Goal: Check status: Check status

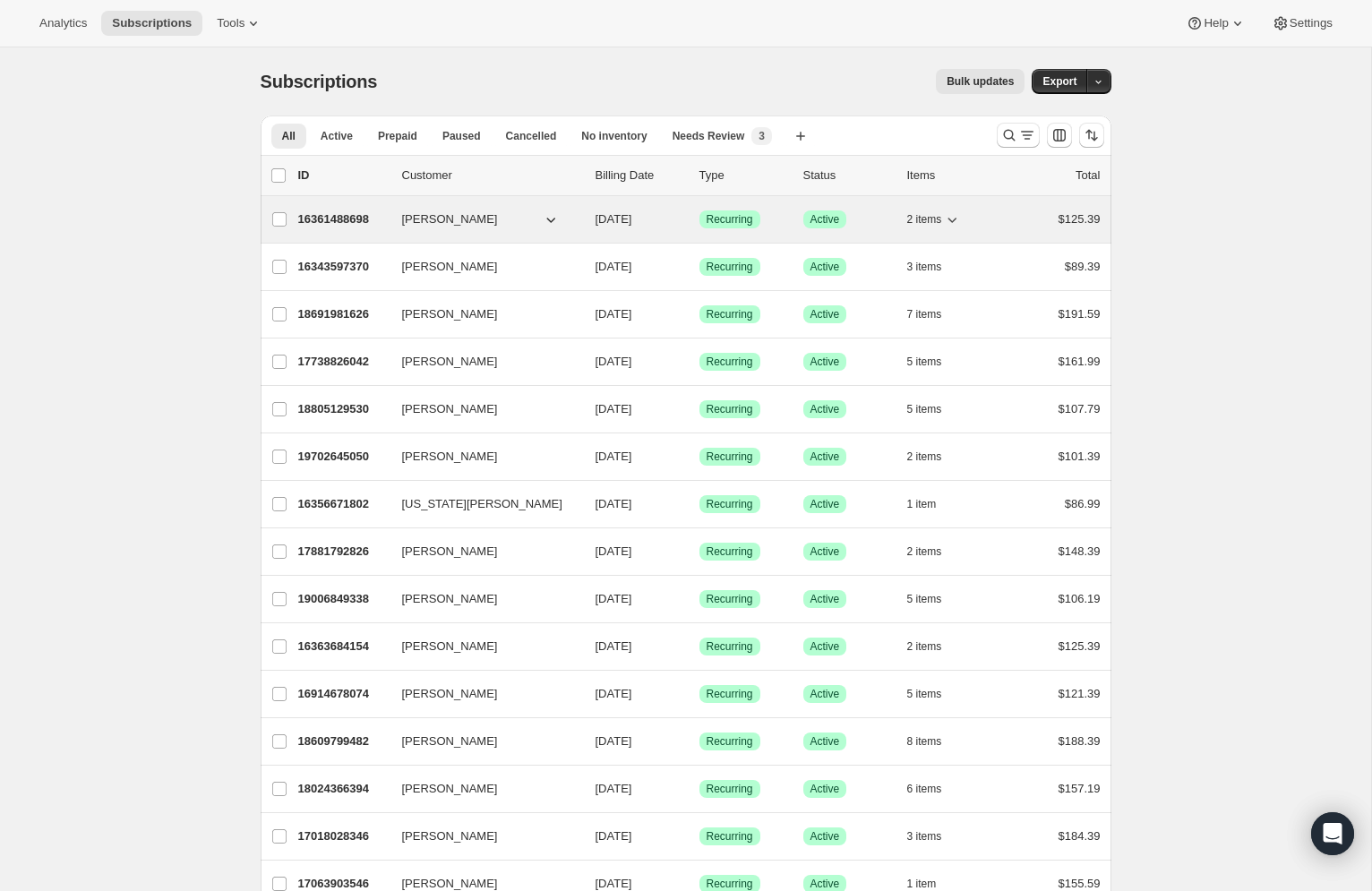
click at [388, 211] on p "16361488698" at bounding box center [342, 220] width 90 height 18
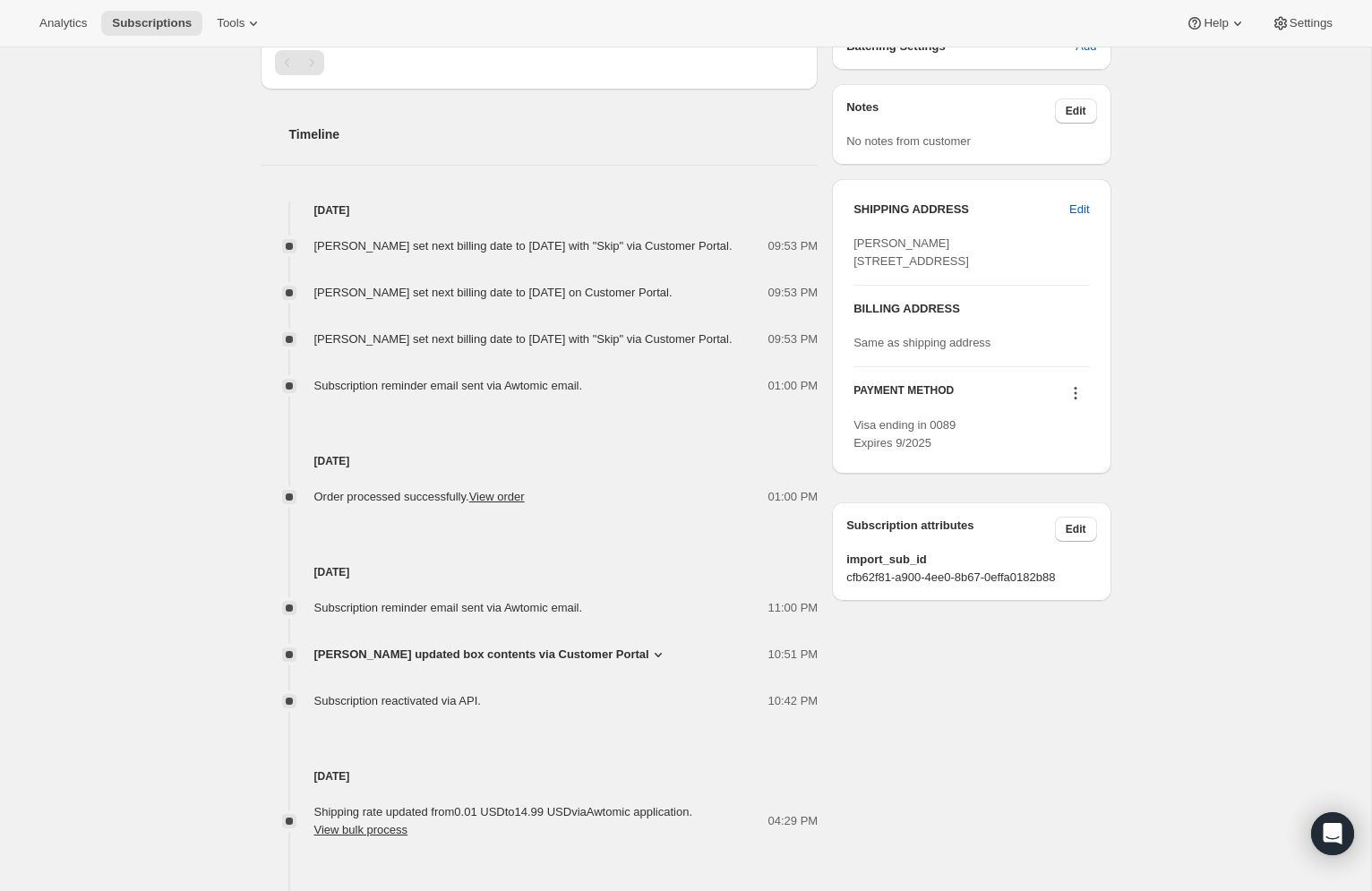
scroll to position [616, 0]
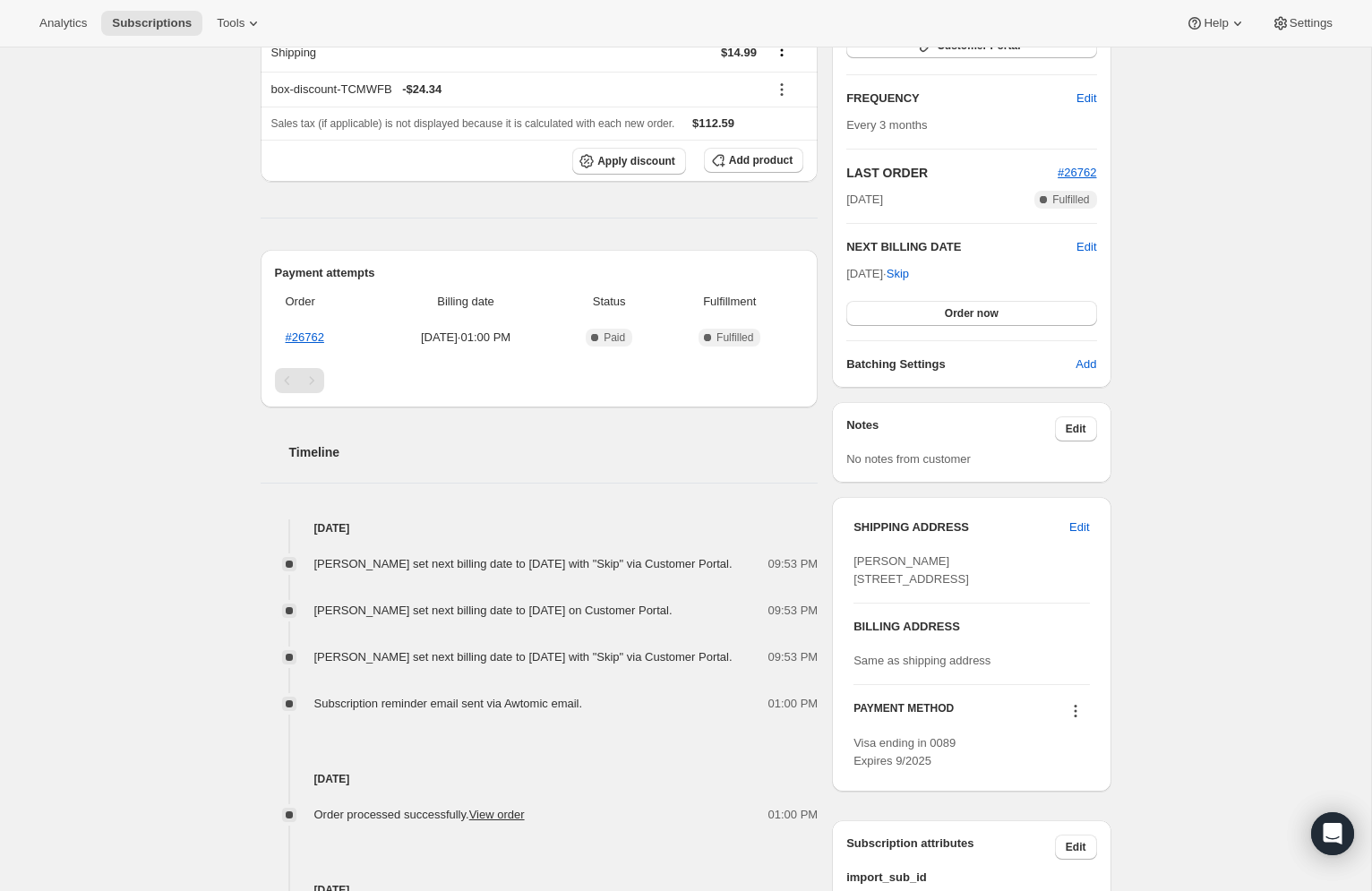
scroll to position [0, 0]
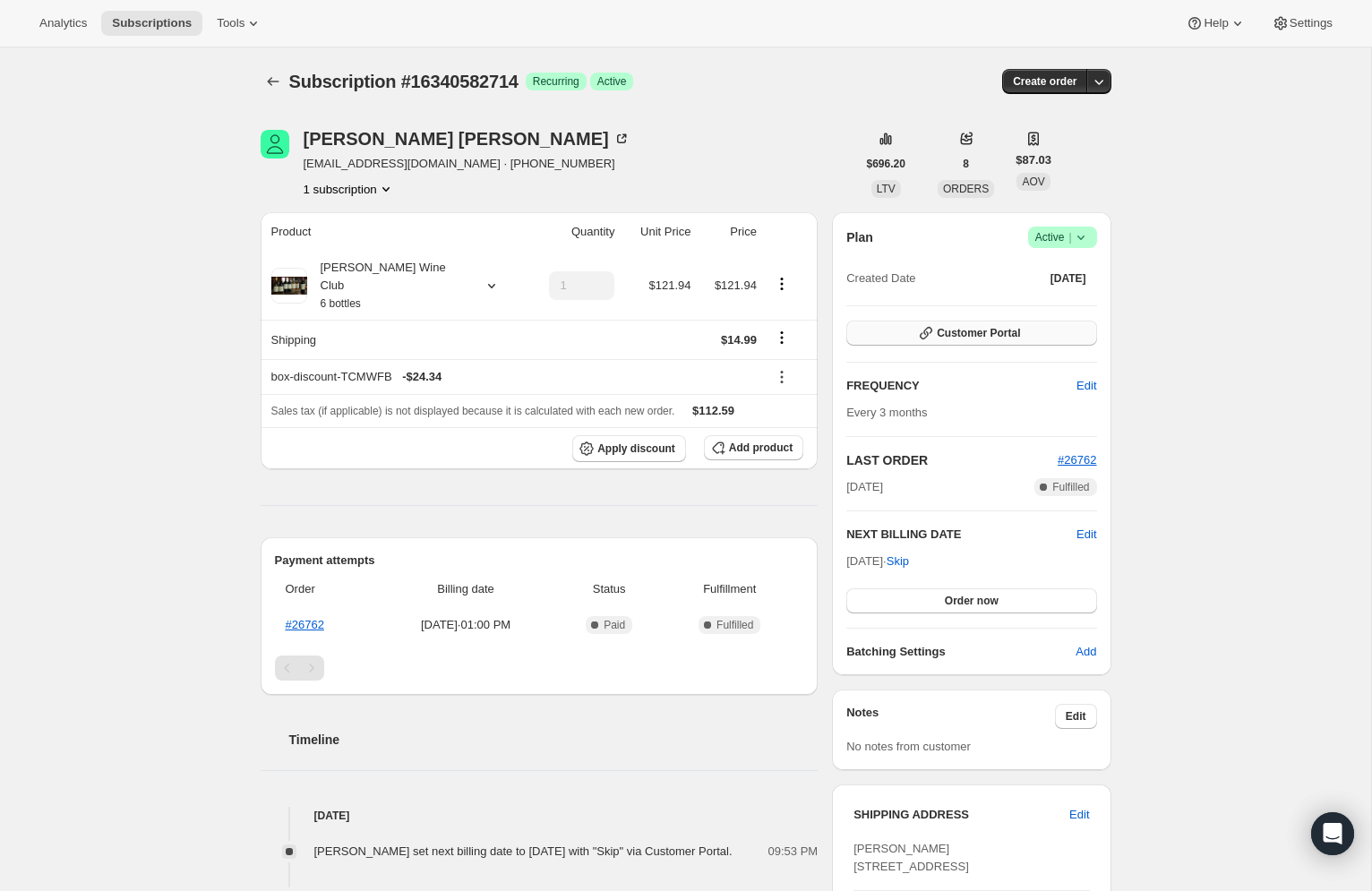
click at [936, 326] on span "Customer Portal" at bounding box center [978, 333] width 84 height 15
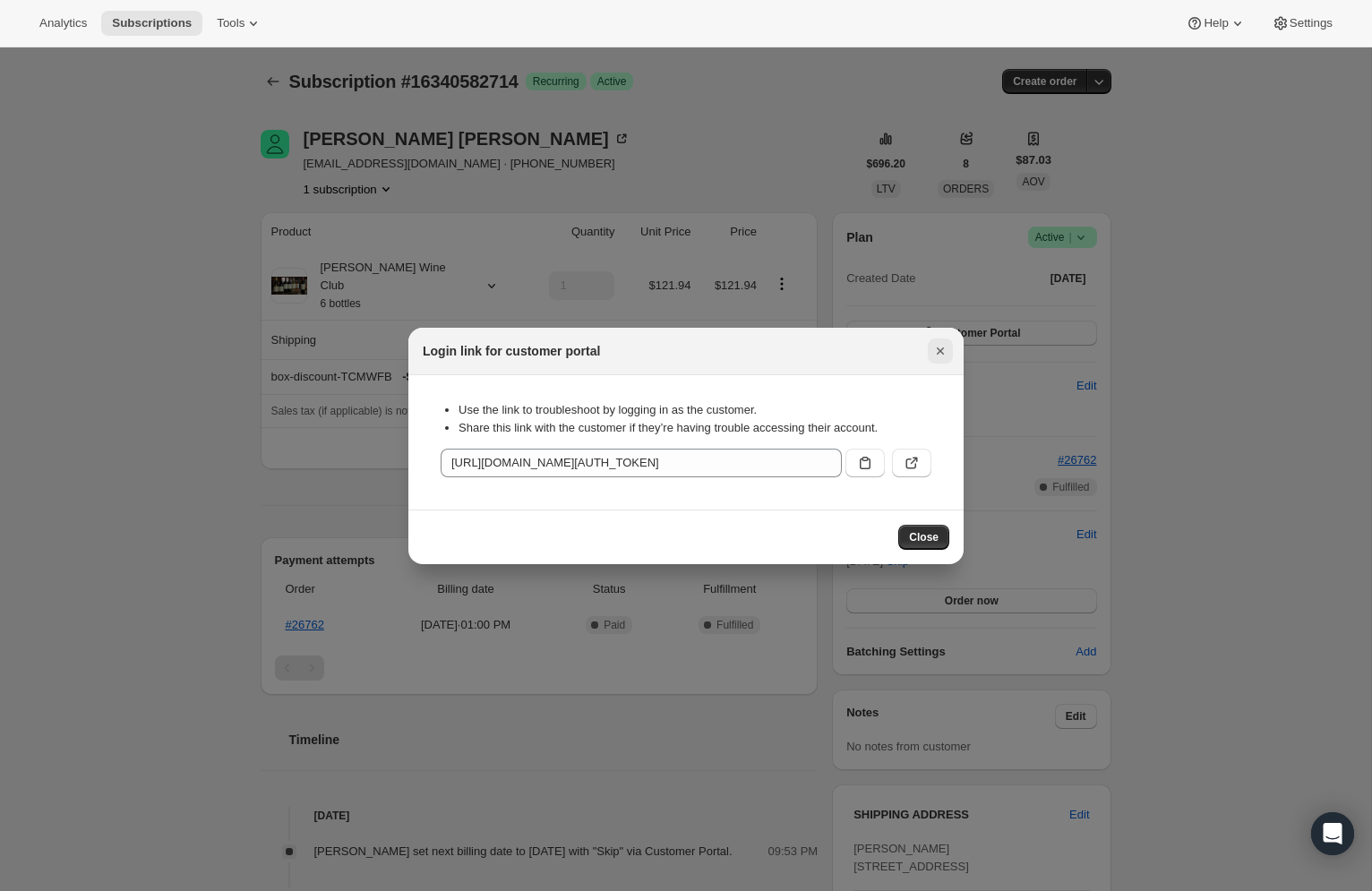
click at [932, 360] on icon "Close" at bounding box center [941, 351] width 18 height 18
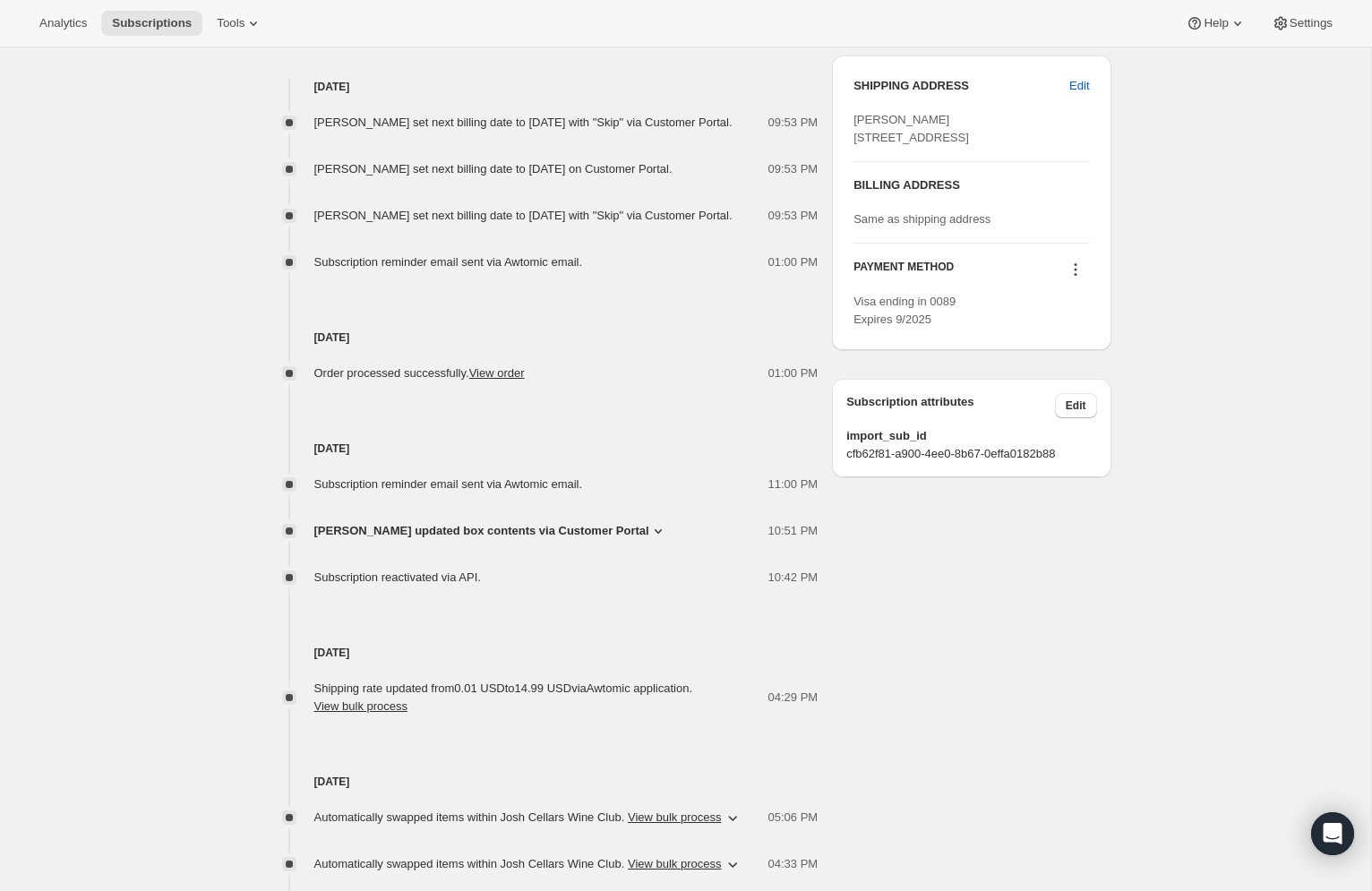
scroll to position [699, 0]
